Goal: Download file/media

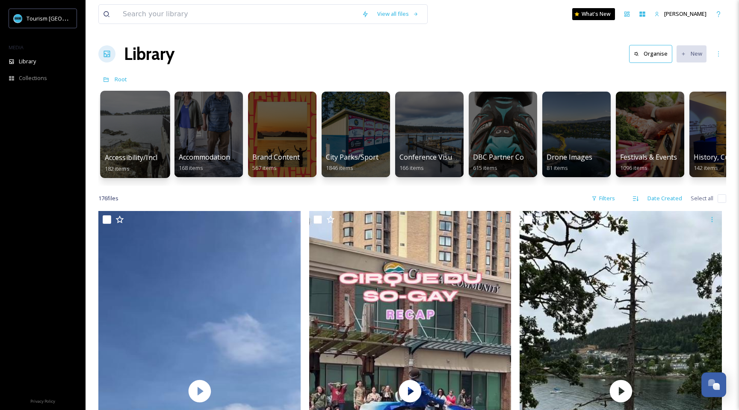
click at [159, 140] on div at bounding box center [135, 134] width 70 height 87
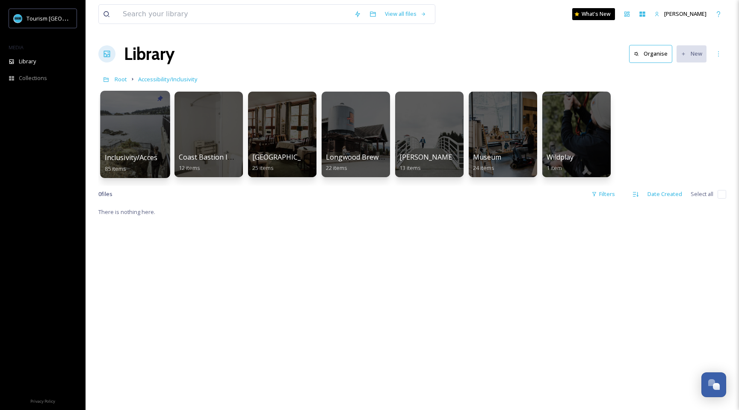
click at [137, 138] on div at bounding box center [135, 134] width 70 height 87
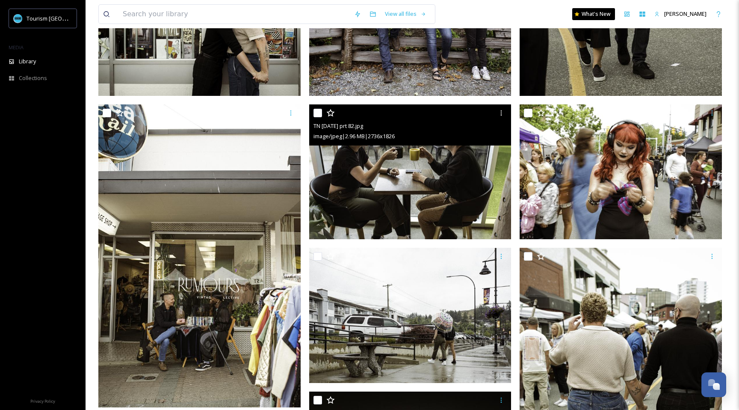
scroll to position [469, 0]
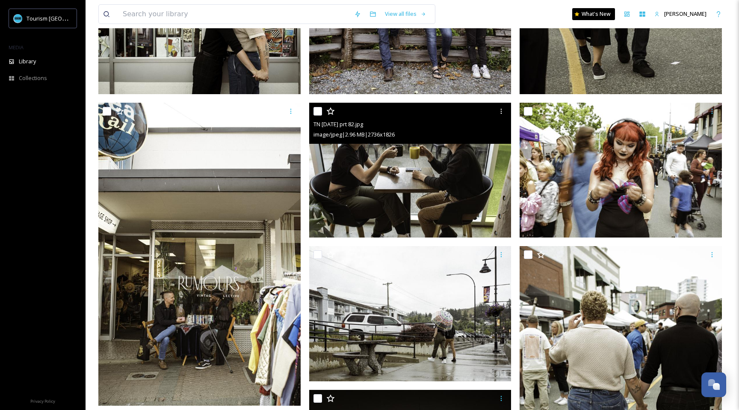
click at [314, 107] on input "checkbox" at bounding box center [317, 111] width 9 height 9
checkbox input "true"
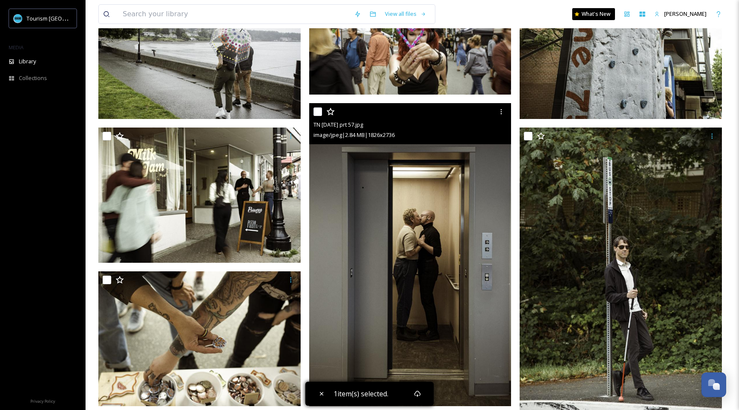
scroll to position [1255, 0]
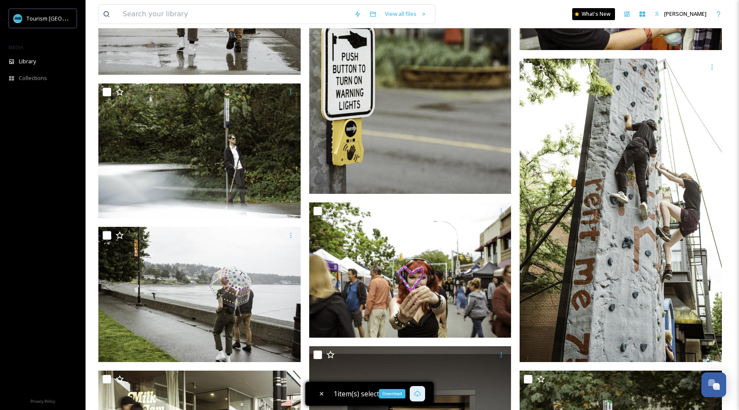
click at [419, 394] on icon at bounding box center [417, 393] width 7 height 7
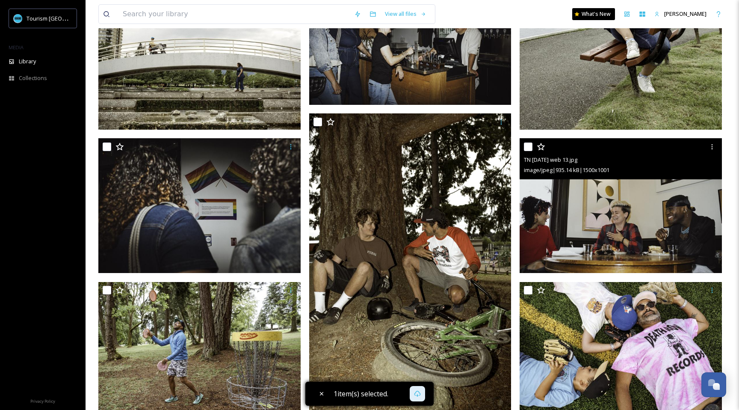
scroll to position [3908, 0]
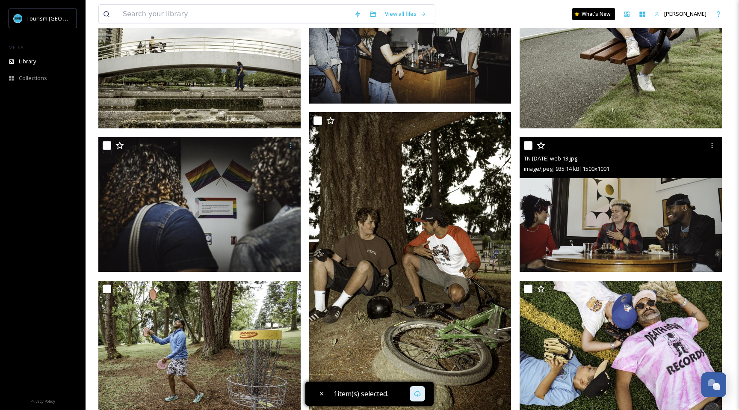
click at [532, 148] on div at bounding box center [622, 145] width 196 height 15
click at [527, 142] on input "checkbox" at bounding box center [528, 145] width 9 height 9
checkbox input "true"
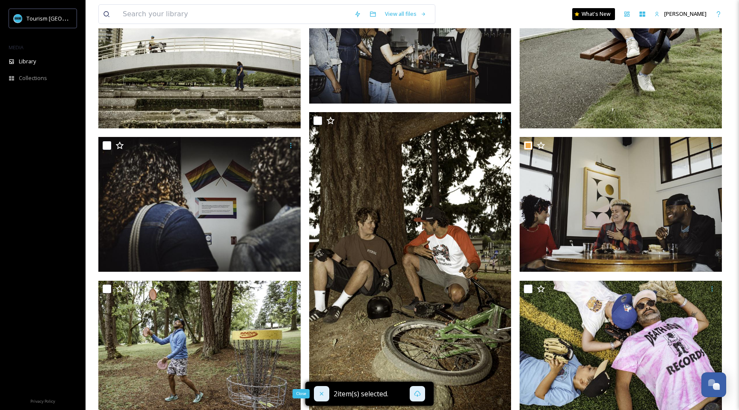
click at [319, 396] on icon at bounding box center [321, 393] width 7 height 7
checkbox input "false"
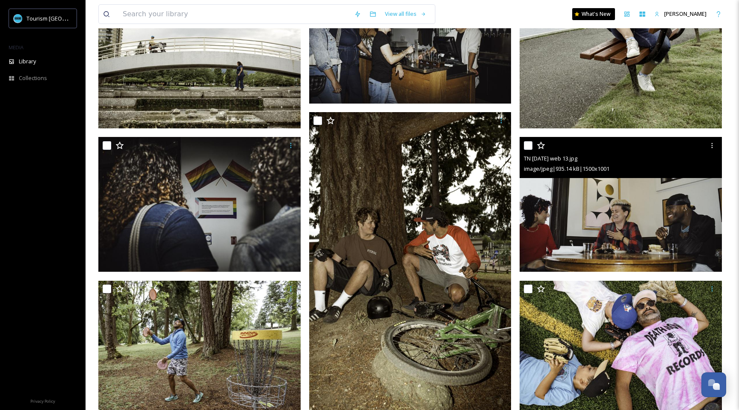
click at [529, 146] on input "checkbox" at bounding box center [528, 145] width 9 height 9
checkbox input "true"
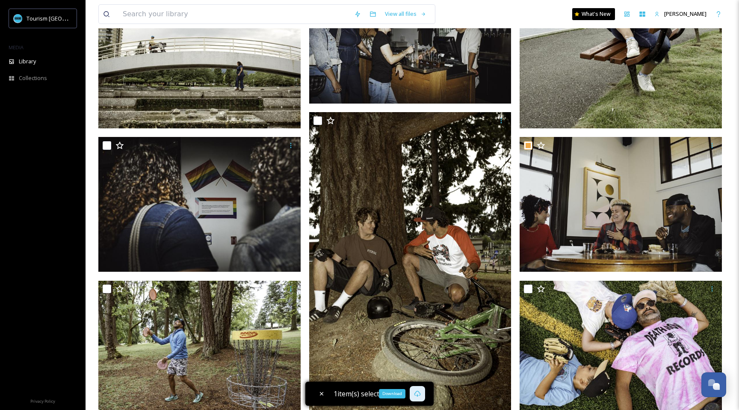
click at [419, 393] on icon at bounding box center [417, 393] width 7 height 7
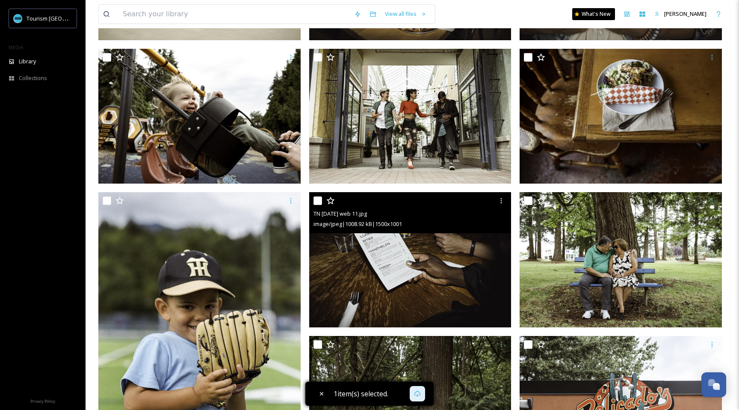
scroll to position [4418, 0]
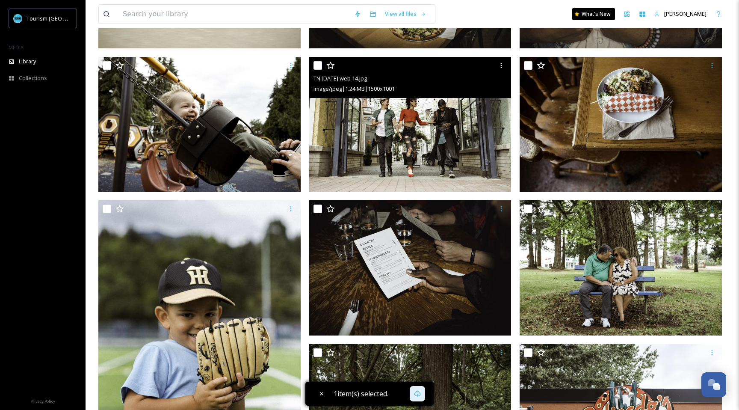
click at [317, 67] on input "checkbox" at bounding box center [317, 65] width 9 height 9
checkbox input "true"
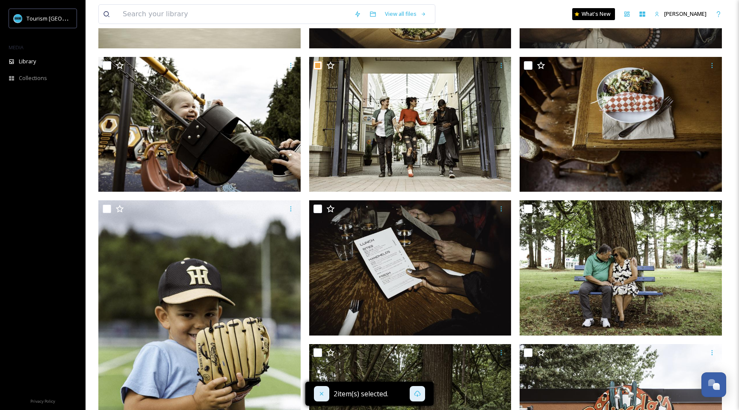
click at [323, 395] on icon at bounding box center [321, 393] width 7 height 7
checkbox input "false"
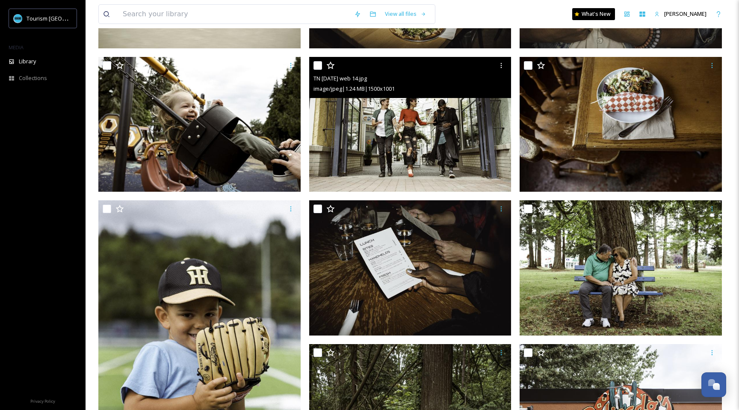
click at [318, 65] on input "checkbox" at bounding box center [317, 65] width 9 height 9
checkbox input "true"
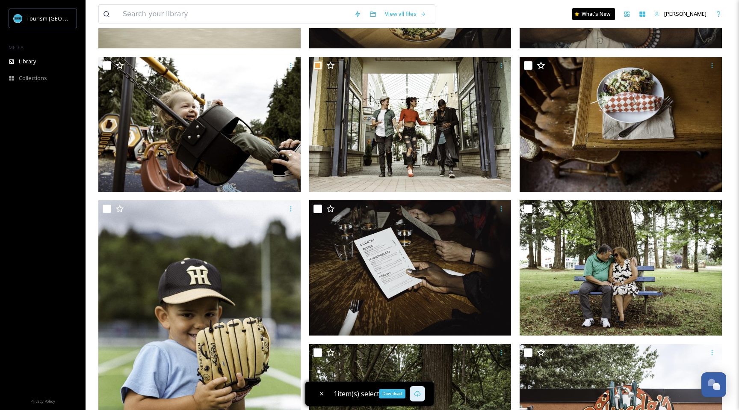
click at [420, 397] on div "Download" at bounding box center [417, 393] width 15 height 15
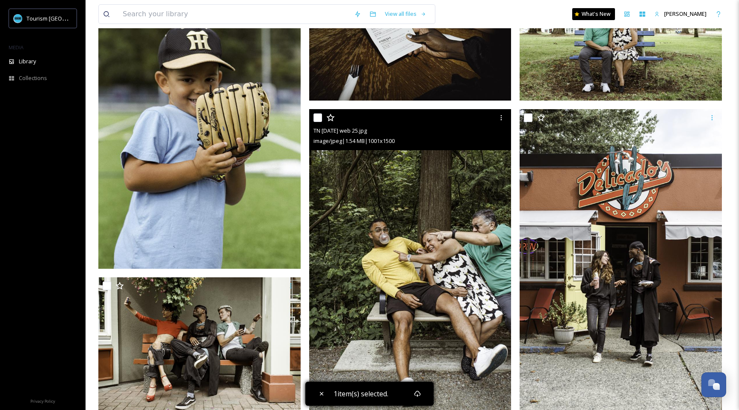
scroll to position [4648, 0]
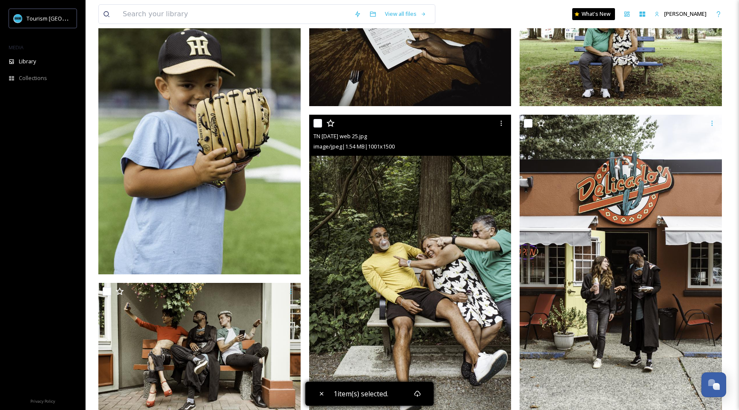
click at [314, 123] on input "checkbox" at bounding box center [317, 123] width 9 height 9
checkbox input "true"
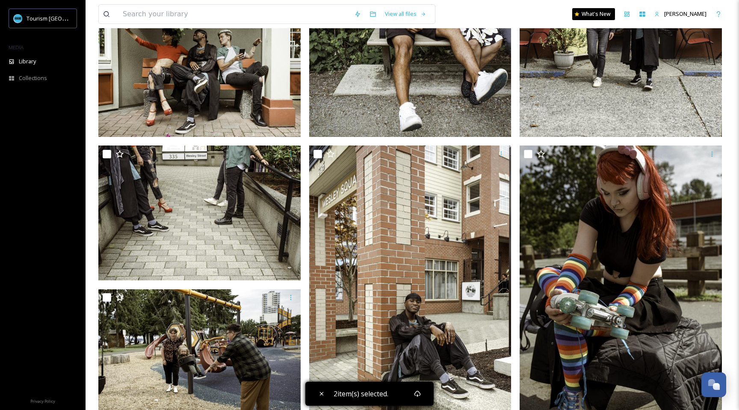
scroll to position [4958, 0]
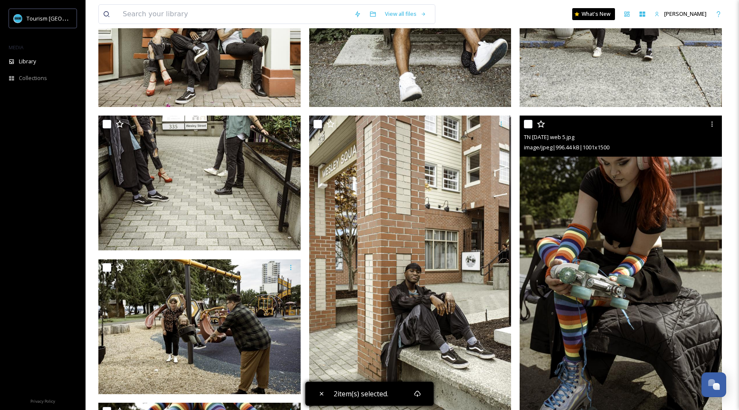
click at [528, 123] on input "checkbox" at bounding box center [528, 124] width 9 height 9
checkbox input "true"
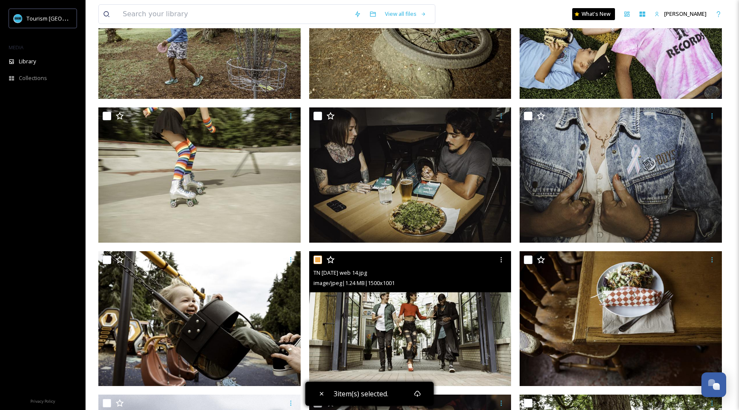
scroll to position [4194, 0]
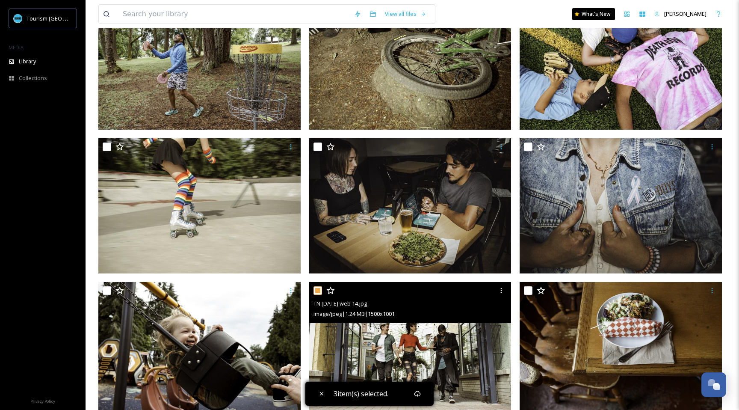
click at [318, 291] on input "checkbox" at bounding box center [317, 290] width 9 height 9
checkbox input "false"
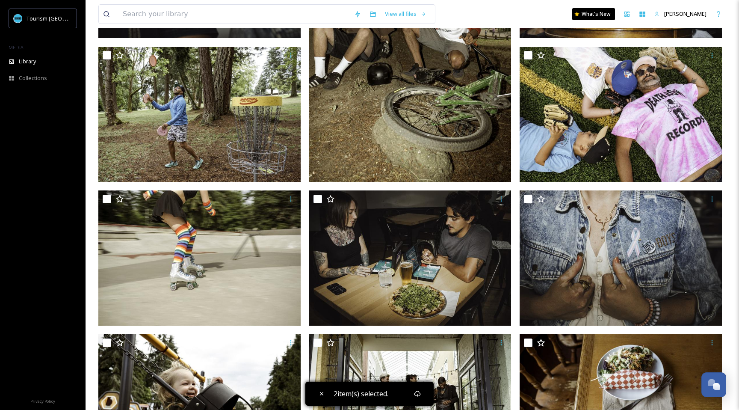
scroll to position [4094, 0]
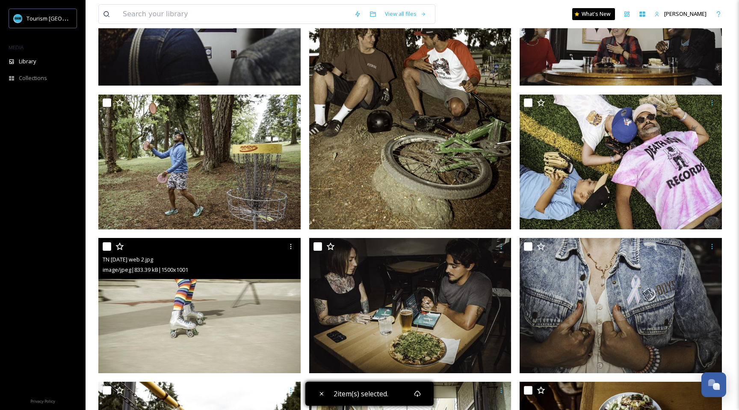
click at [106, 245] on input "checkbox" at bounding box center [107, 246] width 9 height 9
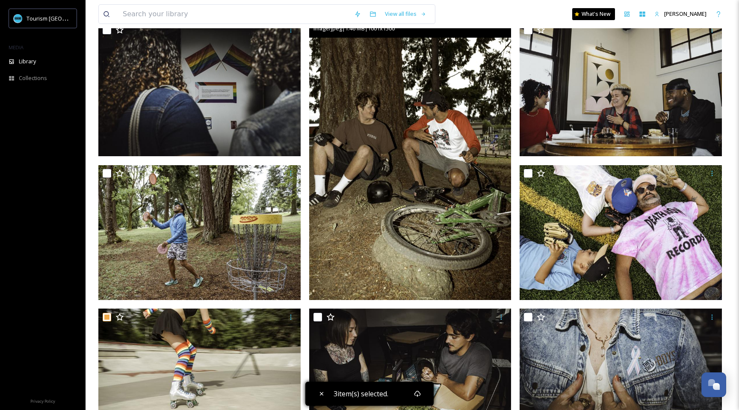
scroll to position [4017, 0]
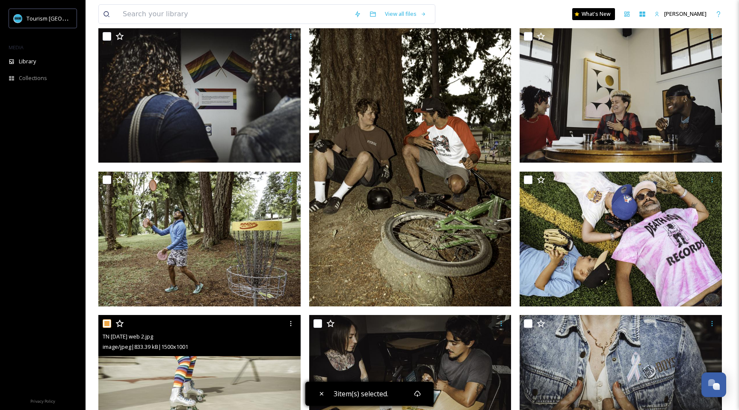
click at [107, 324] on input "checkbox" at bounding box center [107, 323] width 9 height 9
checkbox input "false"
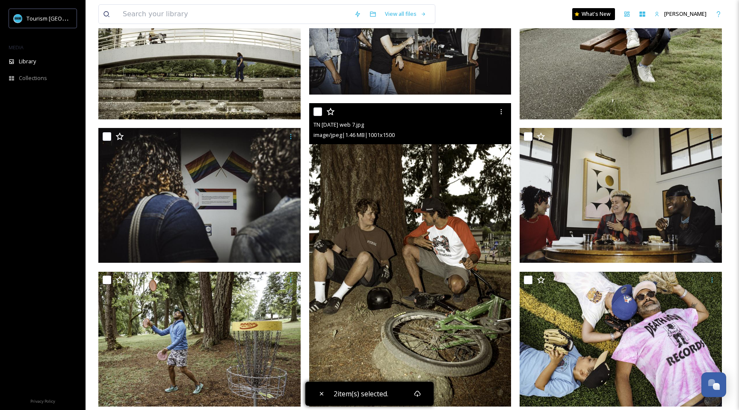
scroll to position [3911, 0]
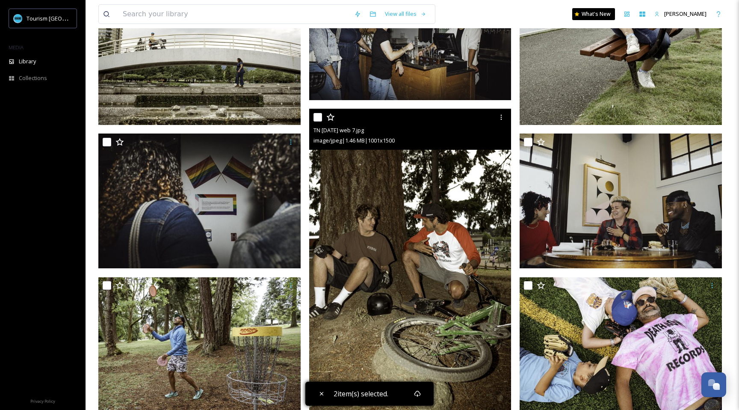
click at [316, 115] on input "checkbox" at bounding box center [317, 117] width 9 height 9
checkbox input "true"
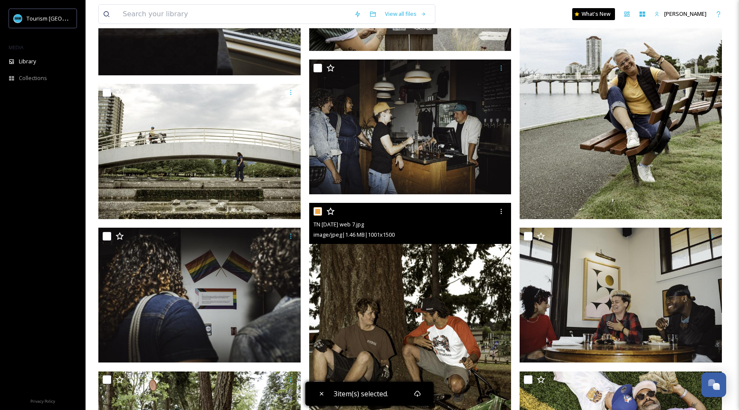
scroll to position [3810, 0]
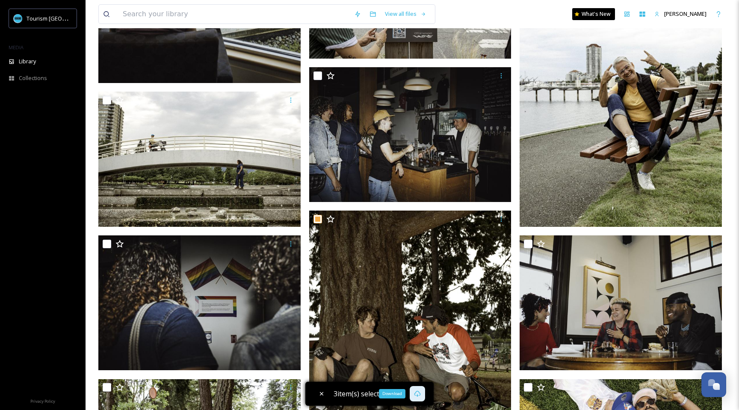
click at [419, 395] on icon at bounding box center [417, 393] width 7 height 7
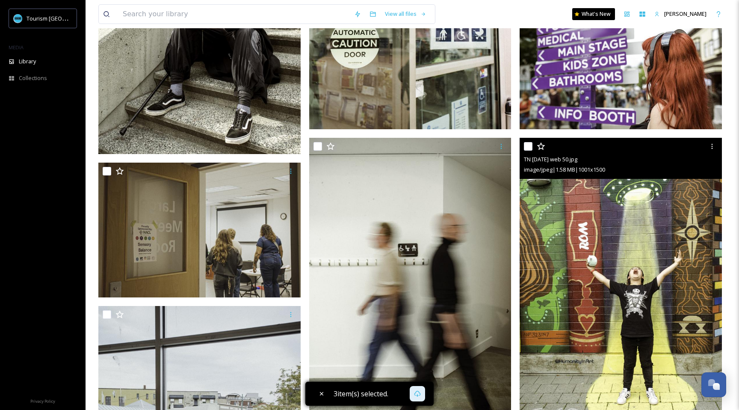
scroll to position [3279, 0]
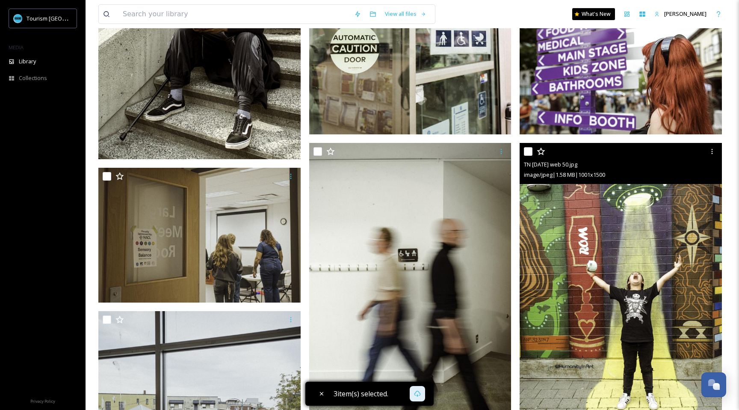
click at [528, 152] on input "checkbox" at bounding box center [528, 151] width 9 height 9
checkbox input "true"
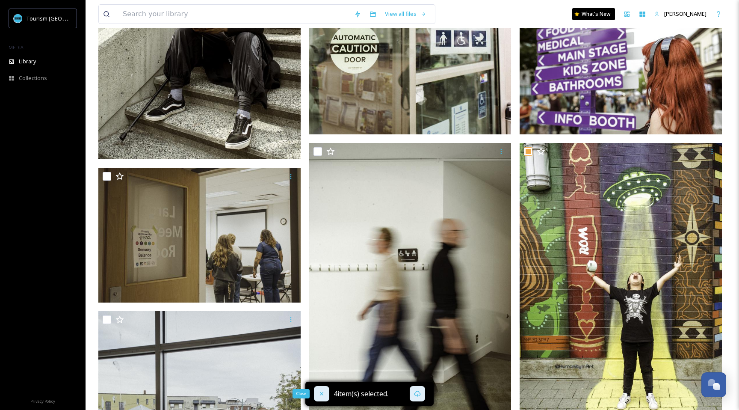
click at [320, 394] on icon at bounding box center [321, 393] width 7 height 7
checkbox input "false"
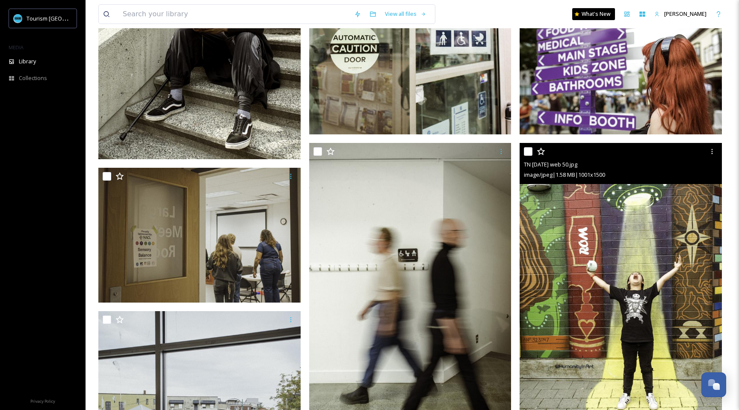
click at [528, 152] on input "checkbox" at bounding box center [528, 151] width 9 height 9
checkbox input "true"
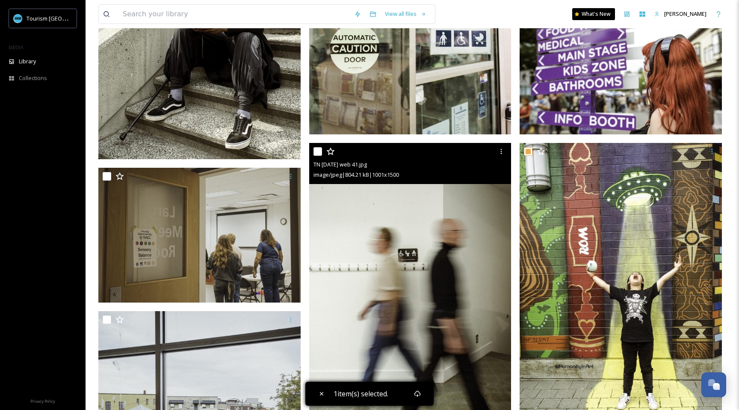
click at [321, 147] on div at bounding box center [317, 151] width 9 height 9
click at [318, 149] on input "checkbox" at bounding box center [317, 151] width 9 height 9
checkbox input "true"
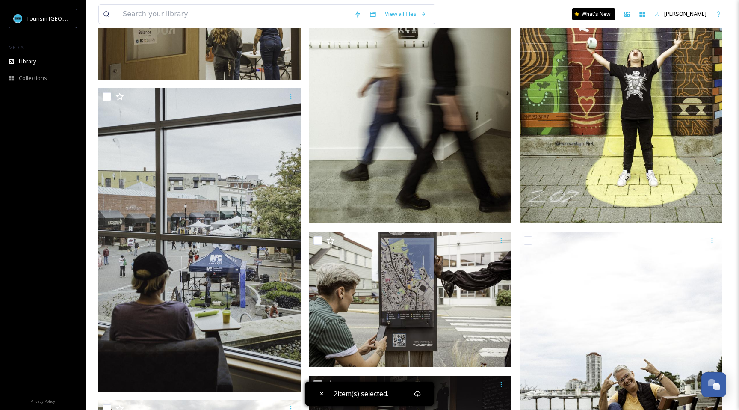
scroll to position [3459, 0]
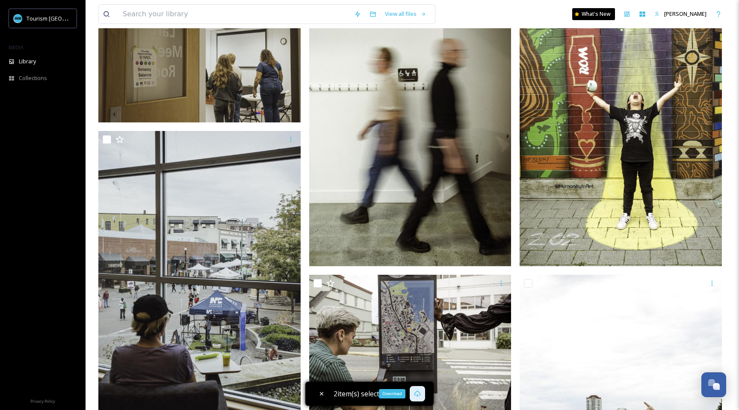
click at [420, 390] on icon at bounding box center [417, 393] width 7 height 7
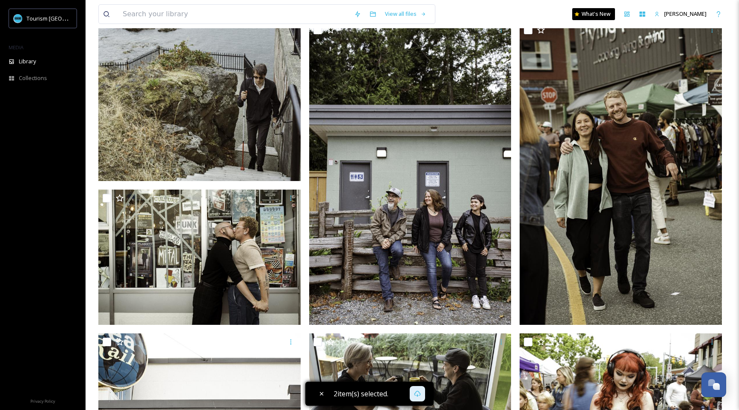
scroll to position [0, 0]
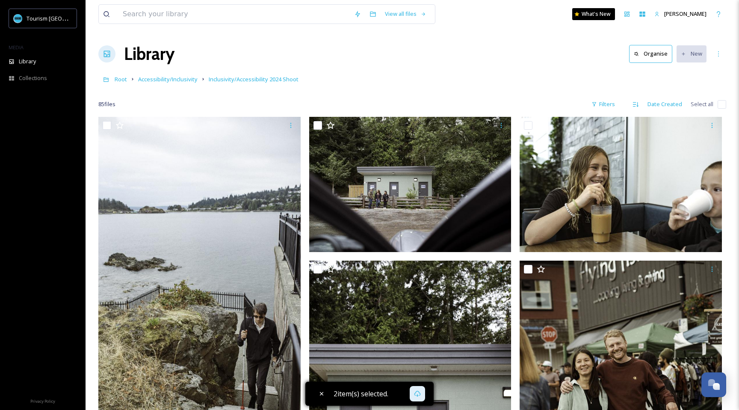
click at [156, 58] on h1 "Library" at bounding box center [149, 54] width 50 height 26
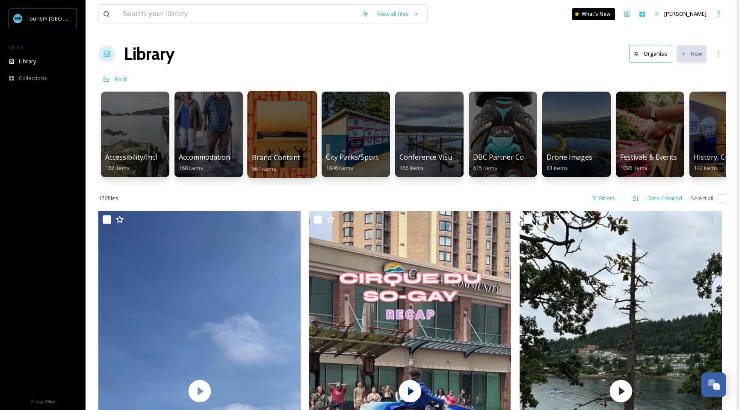
click at [265, 141] on div at bounding box center [282, 134] width 70 height 87
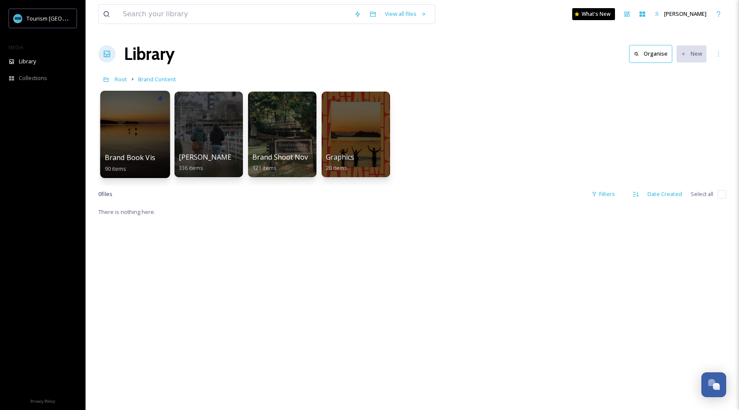
click at [139, 138] on div at bounding box center [135, 134] width 70 height 87
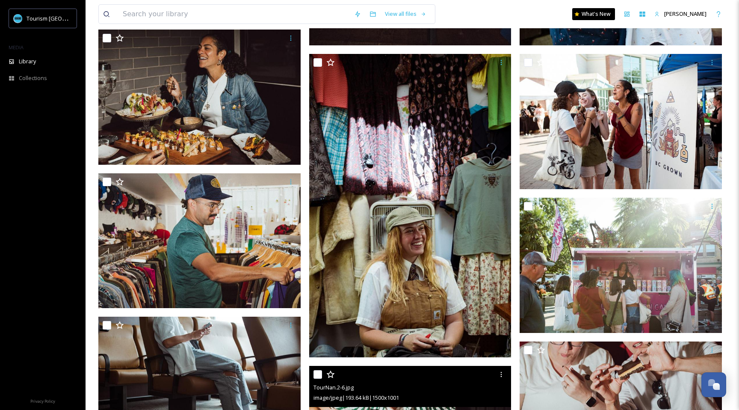
scroll to position [861, 0]
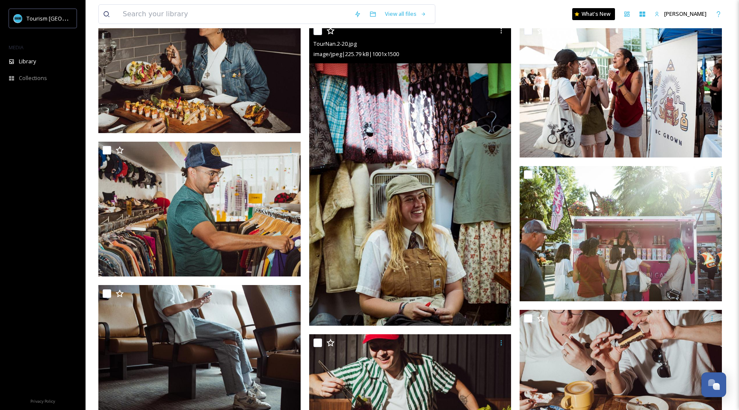
click at [318, 33] on input "checkbox" at bounding box center [317, 31] width 9 height 9
checkbox input "true"
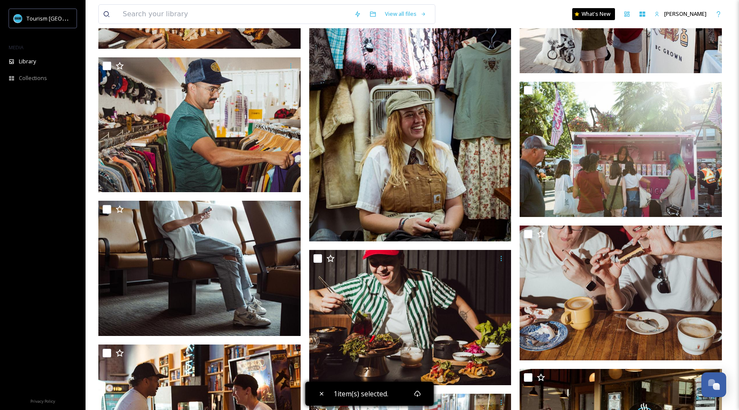
scroll to position [780, 0]
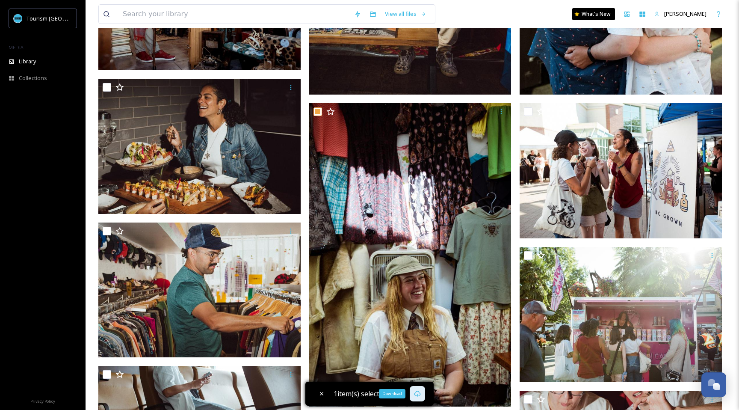
click at [417, 390] on icon at bounding box center [417, 393] width 7 height 7
